Goal: Task Accomplishment & Management: Complete application form

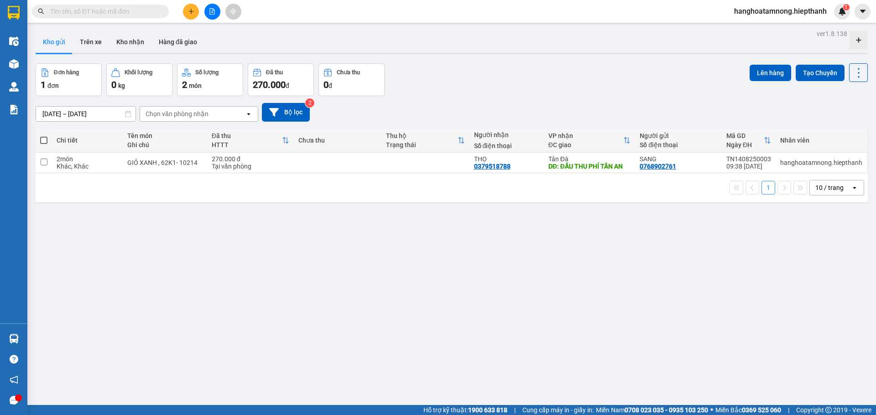
click at [191, 17] on button at bounding box center [191, 12] width 16 height 16
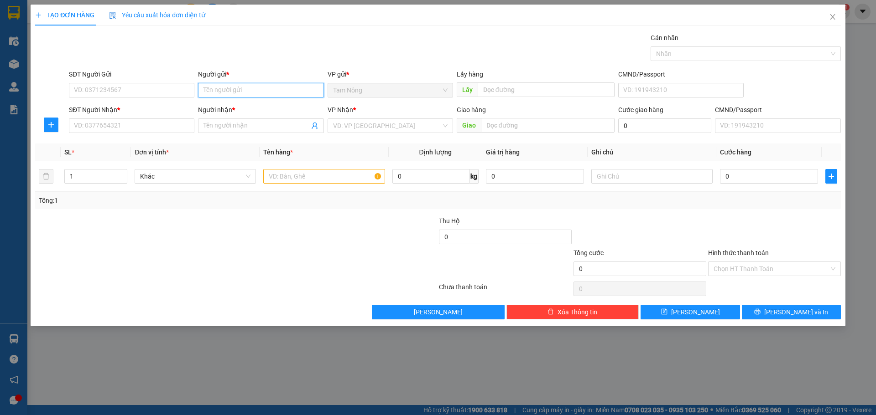
click at [250, 86] on input "Người gửi *" at bounding box center [260, 90] width 125 height 15
click at [115, 125] on input "SĐT Người Nhận *" at bounding box center [131, 126] width 125 height 15
click at [214, 93] on input "Người gửi *" at bounding box center [260, 90] width 125 height 15
type input "[PERSON_NAME]"
click at [115, 80] on div "SĐT Người Gửi" at bounding box center [131, 76] width 125 height 14
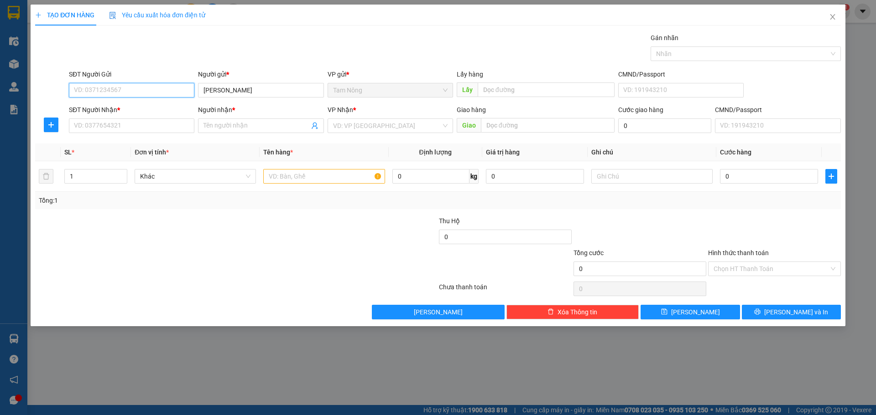
click at [122, 88] on input "SĐT Người Gửi" at bounding box center [131, 90] width 125 height 15
type input "0"
click at [172, 109] on div "0933222525 - HẬU" at bounding box center [131, 109] width 114 height 10
type input "0933222525"
type input "HẬU"
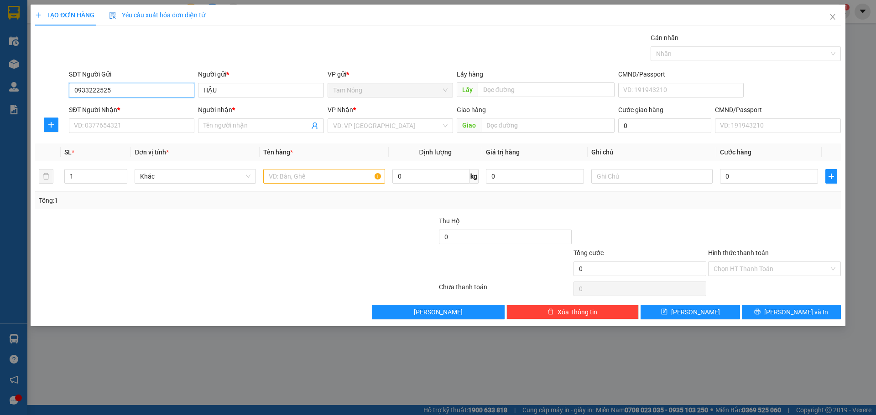
type input "0933222525"
click at [165, 118] on div "SĐT Người Nhận *" at bounding box center [131, 112] width 125 height 14
click at [164, 126] on input "SĐT Người Nhận *" at bounding box center [131, 126] width 125 height 15
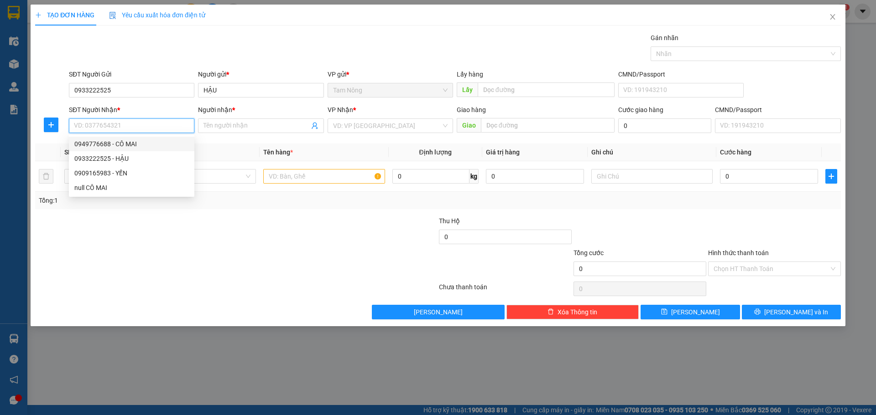
click at [136, 147] on div "0949776688 - CÔ MAI" at bounding box center [131, 144] width 114 height 10
type input "0949776688"
type input "CÔ MAI"
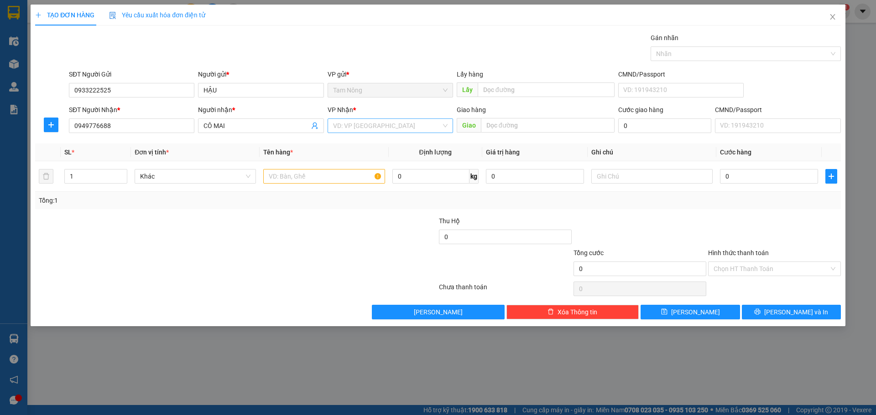
click at [352, 131] on input "search" at bounding box center [387, 126] width 108 height 14
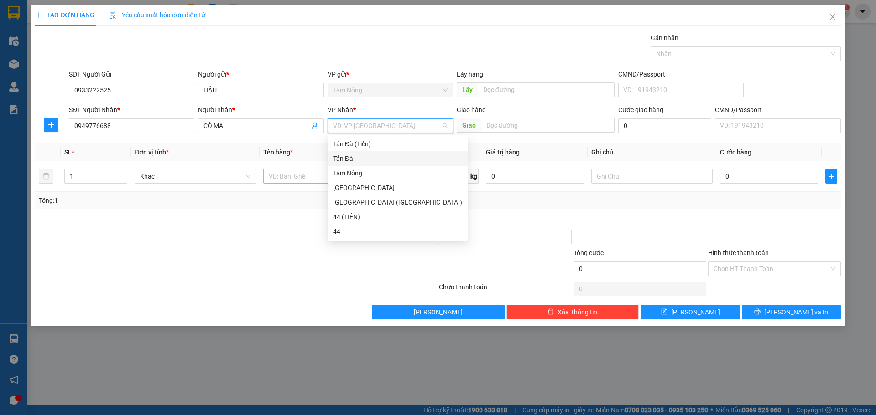
click at [356, 158] on div "Tản Đà" at bounding box center [397, 159] width 129 height 10
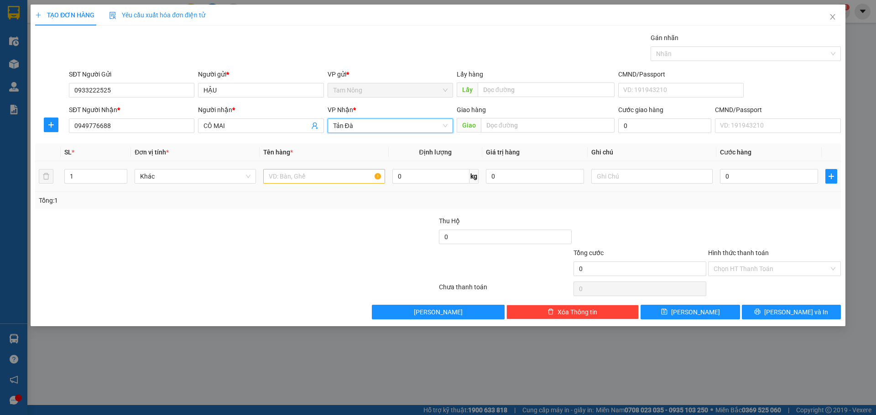
click at [184, 190] on td "Khác" at bounding box center [195, 176] width 129 height 31
click at [187, 184] on div "Khác" at bounding box center [195, 176] width 121 height 18
click at [188, 183] on span "Khác" at bounding box center [195, 177] width 110 height 14
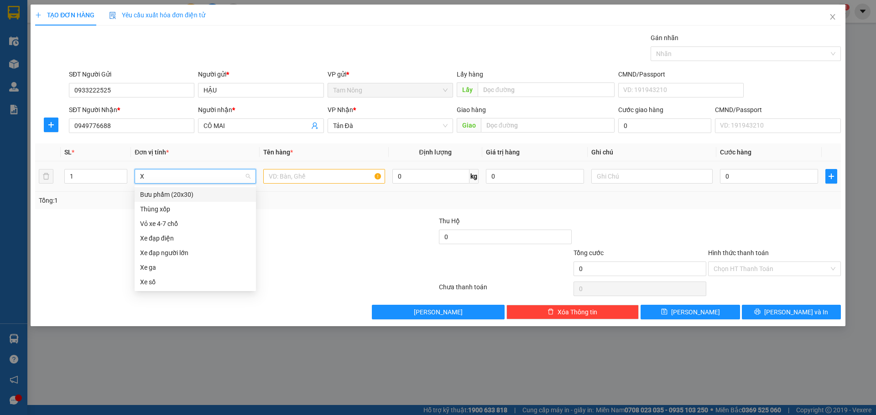
type input "X"
click at [187, 208] on div "Thùng xốp" at bounding box center [195, 209] width 110 height 10
click at [290, 180] on input "text" at bounding box center [323, 176] width 121 height 15
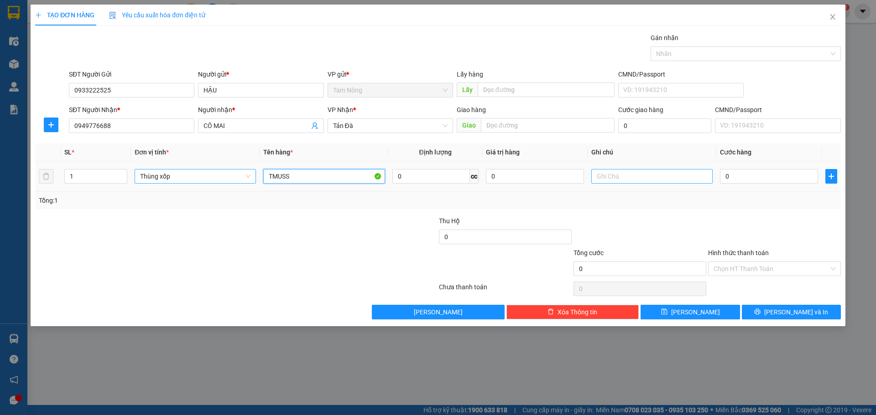
type input "TMUSS"
click at [648, 178] on input "text" at bounding box center [651, 176] width 121 height 15
type input "D"
type input "ĐỒ ĂN"
click at [269, 178] on input "TMUSS" at bounding box center [323, 176] width 121 height 15
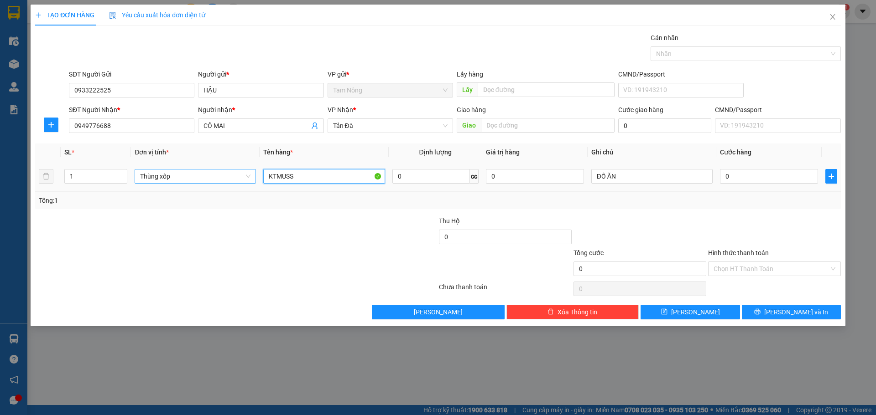
type input "KTMUSS"
click at [757, 184] on div "0" at bounding box center [769, 176] width 98 height 18
click at [768, 178] on input "0" at bounding box center [769, 176] width 98 height 15
type input "4"
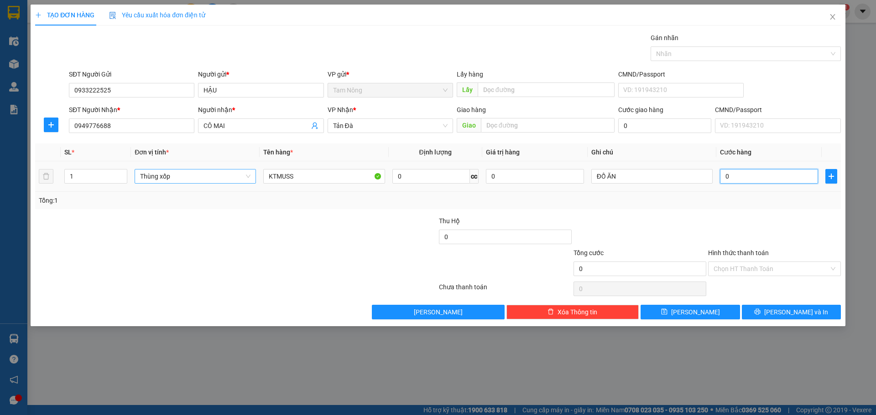
type input "4"
type input "40"
type input "40.000"
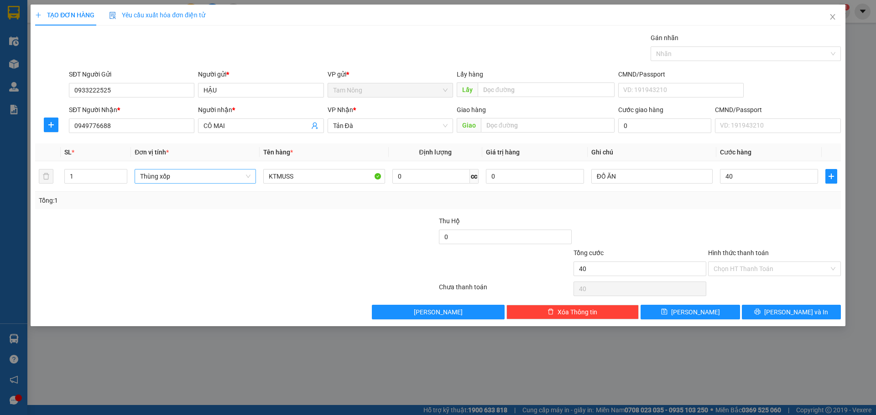
type input "40.000"
click at [753, 212] on div "Transit Pickup Surcharge Ids Transit Deliver Surcharge Ids Transit Deliver Surc…" at bounding box center [437, 176] width 805 height 287
click at [751, 276] on div "Chọn HT Thanh Toán" at bounding box center [774, 269] width 133 height 15
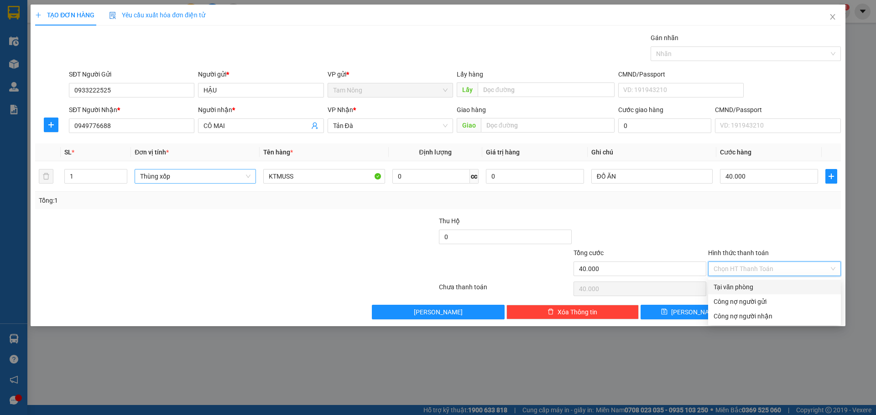
click at [744, 285] on div "Tại văn phòng" at bounding box center [774, 287] width 122 height 10
type input "0"
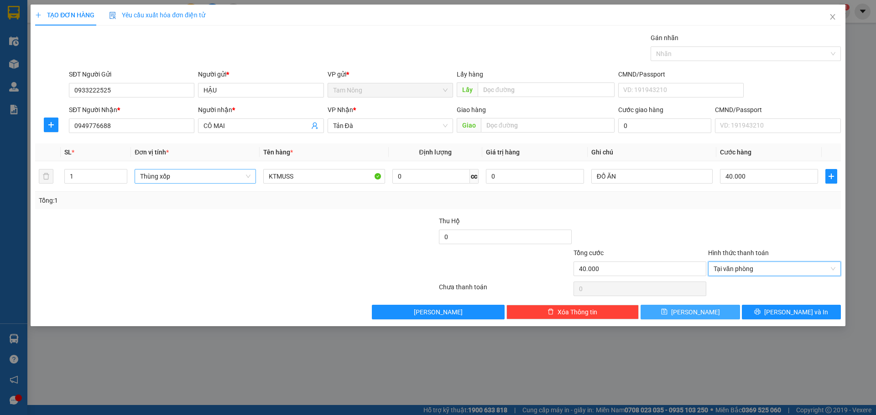
click at [715, 316] on button "[PERSON_NAME]" at bounding box center [689, 312] width 99 height 15
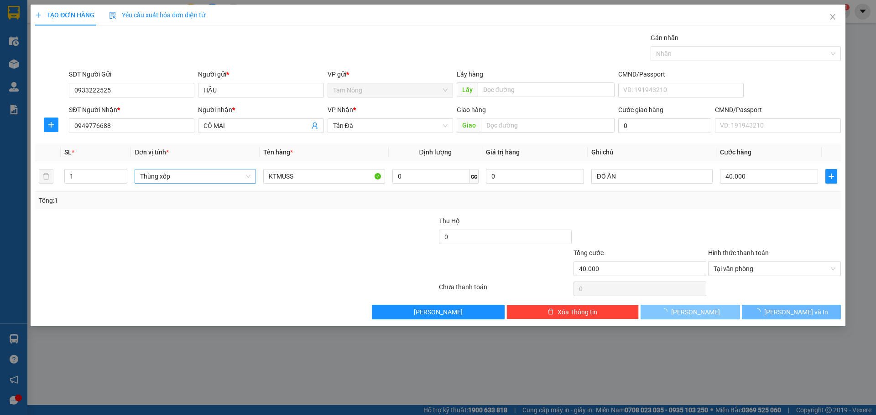
type input "0"
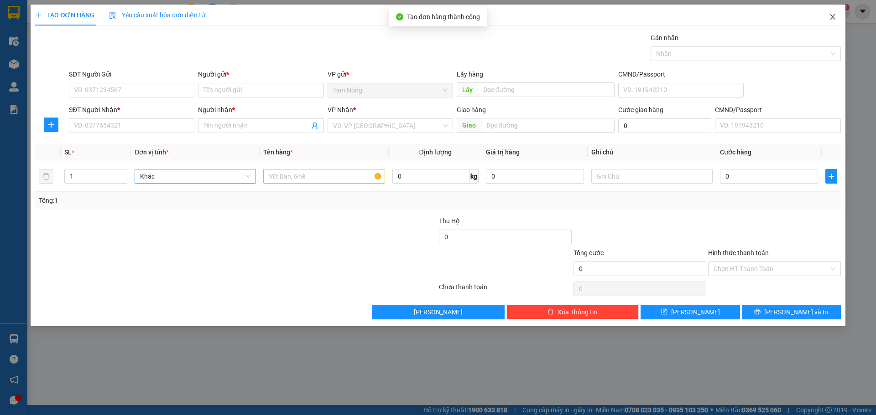
click at [836, 19] on icon "close" at bounding box center [832, 16] width 7 height 7
